Goal: Information Seeking & Learning: Learn about a topic

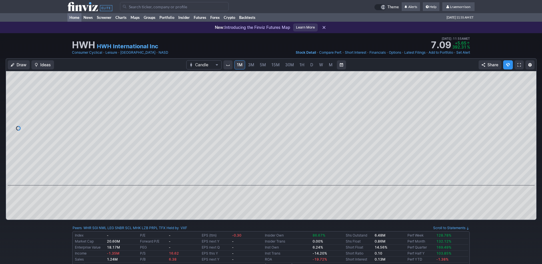
click at [76, 17] on link "Home" at bounding box center [74, 17] width 14 height 9
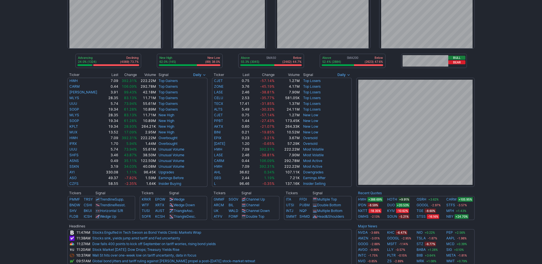
scroll to position [57, 0]
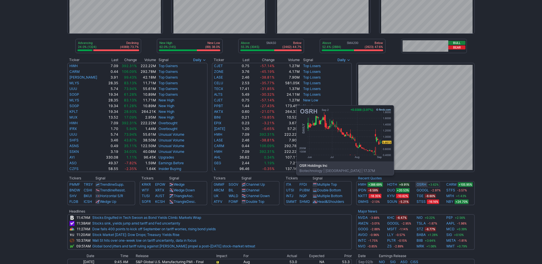
click at [419, 184] on link "OSRH" at bounding box center [421, 185] width 10 height 6
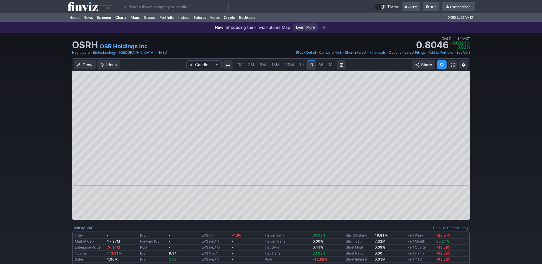
click at [239, 65] on span "1M" at bounding box center [240, 64] width 6 height 5
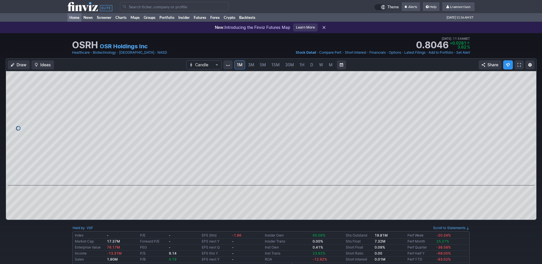
click at [77, 17] on link "Home" at bounding box center [74, 17] width 14 height 9
